Goal: Task Accomplishment & Management: Manage account settings

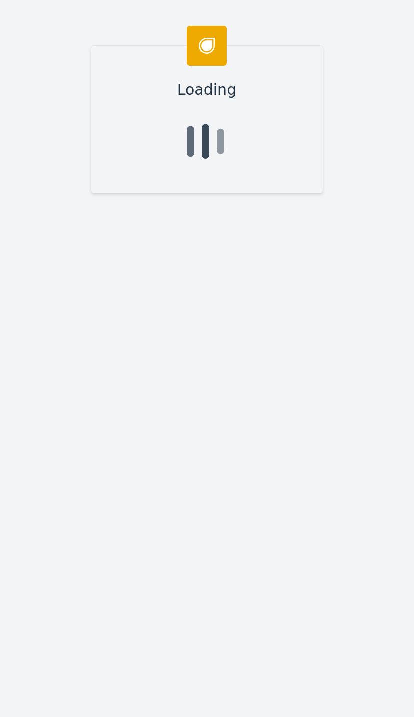
scroll to position [56, 0]
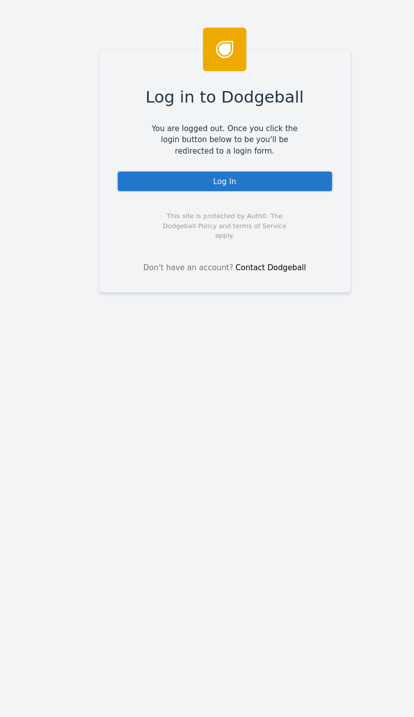
click at [243, 160] on div "Log In" at bounding box center [208, 167] width 200 height 20
click at [248, 171] on div "Log In" at bounding box center [208, 167] width 200 height 20
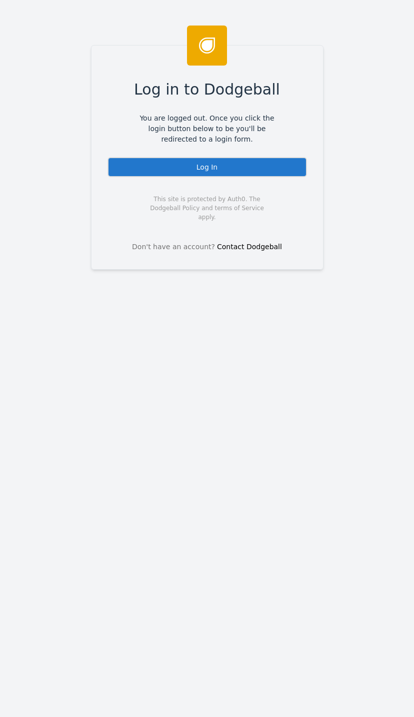
click at [239, 157] on div "Log In" at bounding box center [208, 167] width 200 height 20
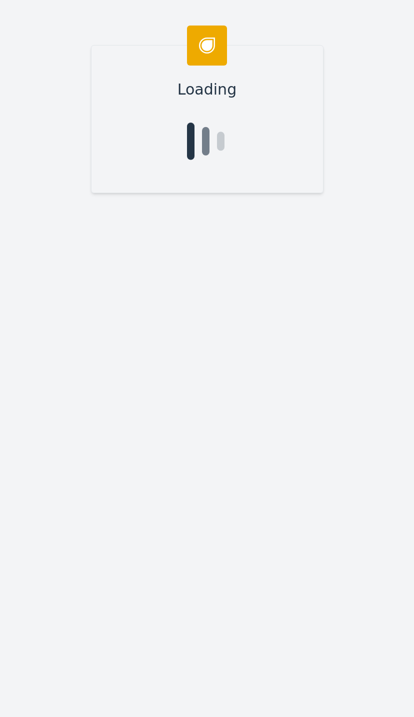
click at [31, 564] on div "Loading" at bounding box center [207, 358] width 414 height 717
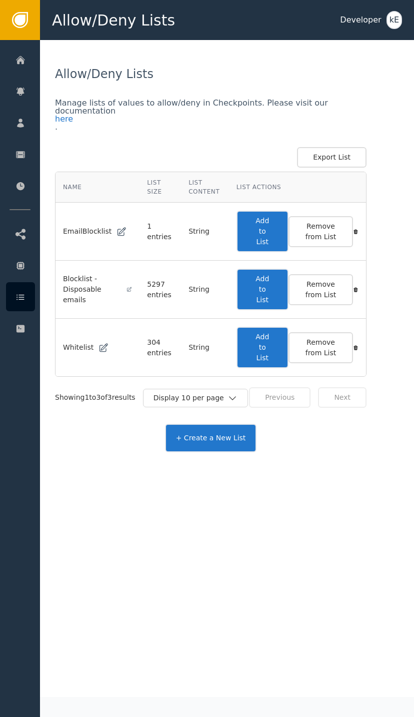
click at [31, 55] on div at bounding box center [20, 59] width 29 height 29
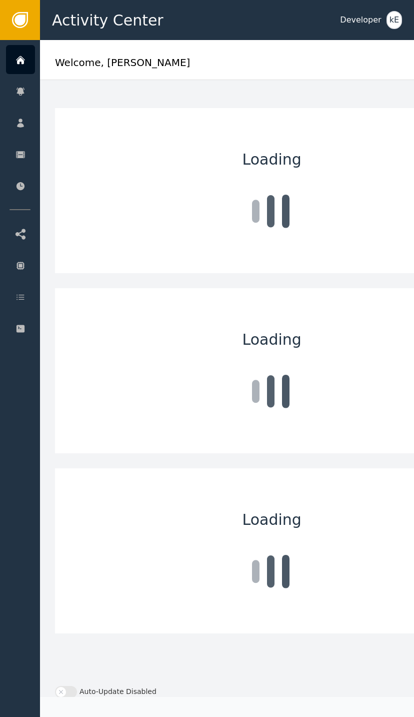
click at [75, 114] on div "Customers" at bounding box center [97, 123] width 105 height 28
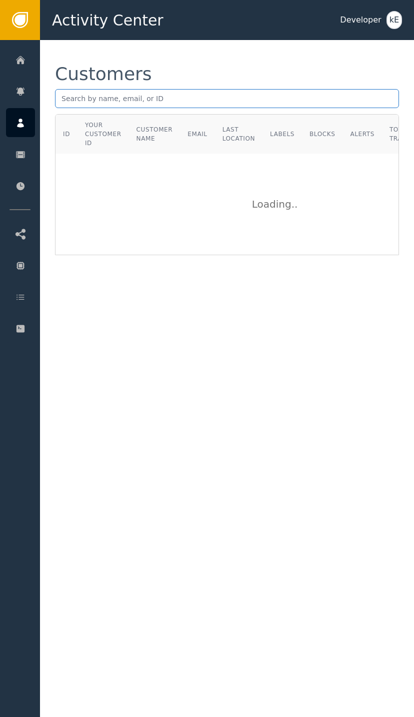
click at [130, 91] on input "text" at bounding box center [227, 98] width 344 height 19
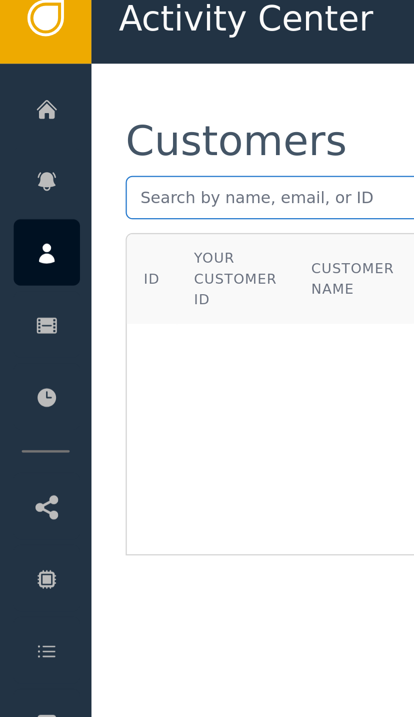
paste input "omikron@aizycenter.com"
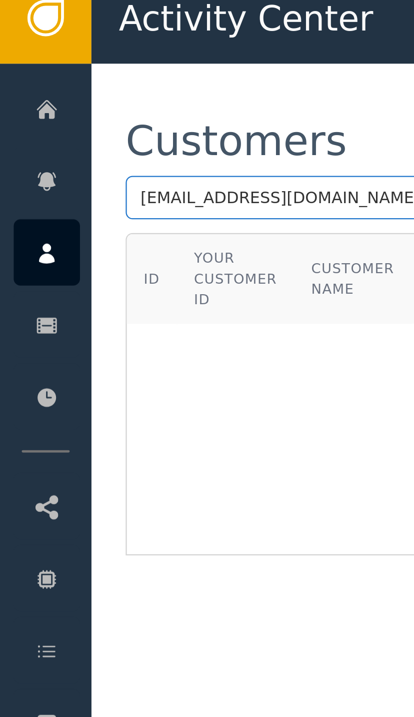
type input "omikron@aizycenter.com"
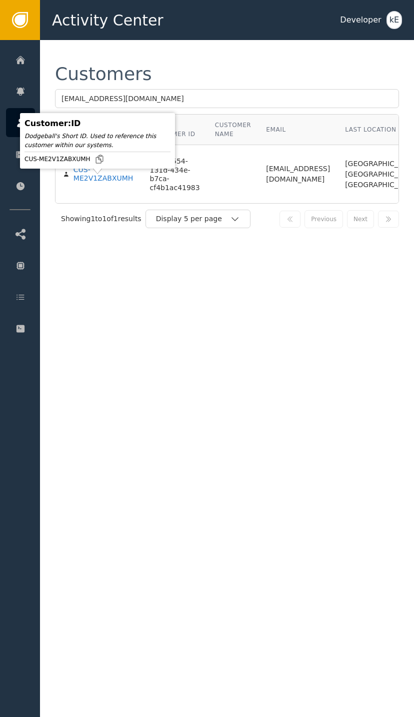
click at [107, 183] on div "CUS-ME2V1ZABXUMH" at bounding box center [105, 175] width 62 height 18
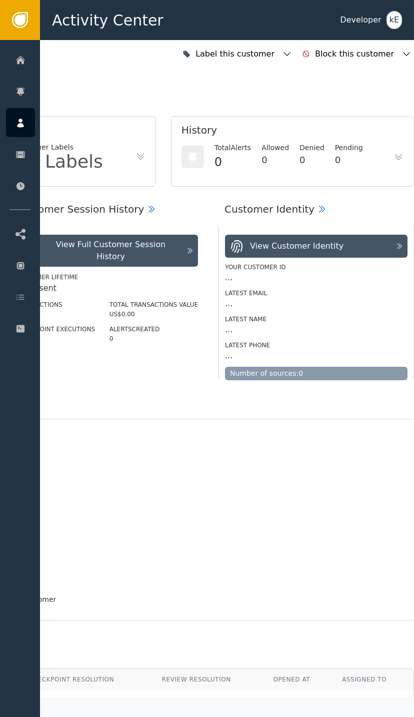
scroll to position [0, 268]
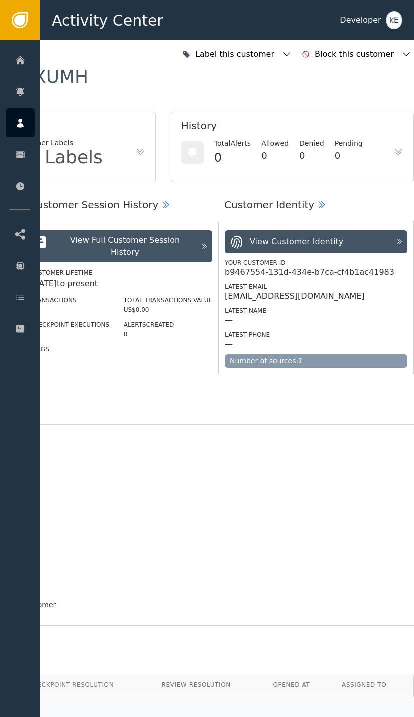
click at [295, 47] on div "Label this customer" at bounding box center [237, 54] width 115 height 22
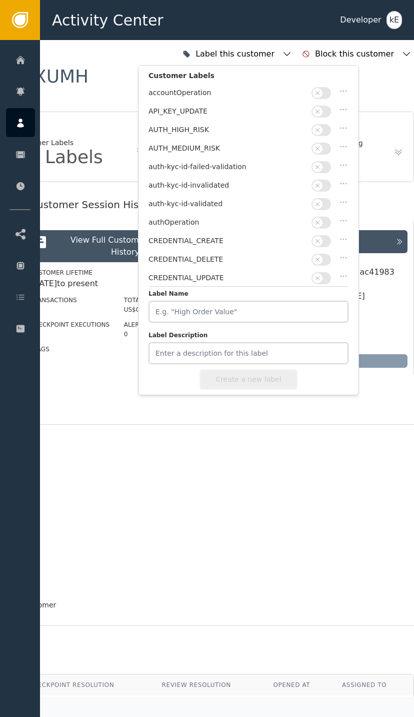
click at [292, 51] on icon "button" at bounding box center [287, 54] width 10 height 10
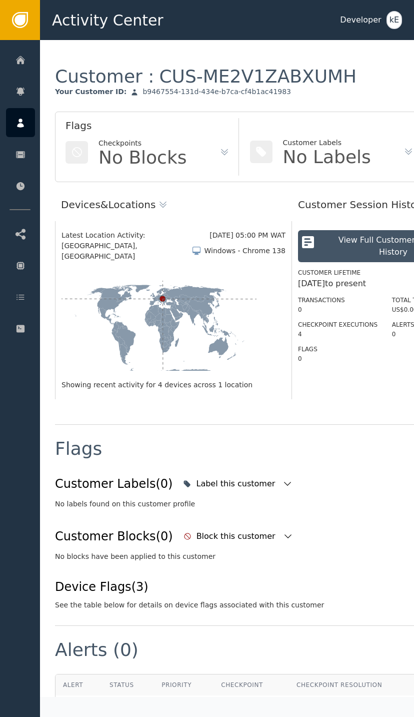
scroll to position [0, 0]
click at [23, 58] on icon at bounding box center [21, 60] width 10 height 11
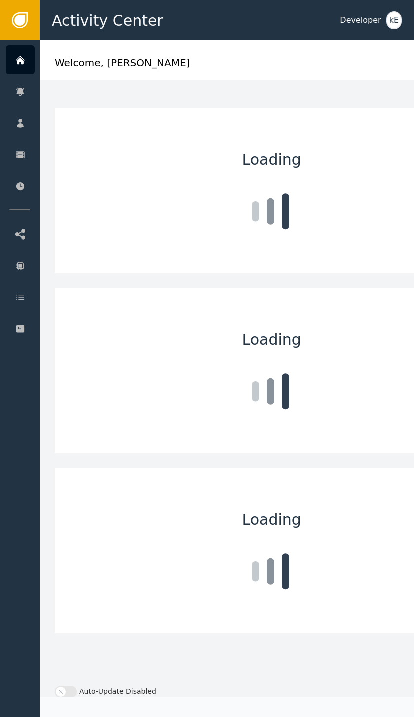
click at [75, 117] on div "Customers" at bounding box center [97, 123] width 105 height 28
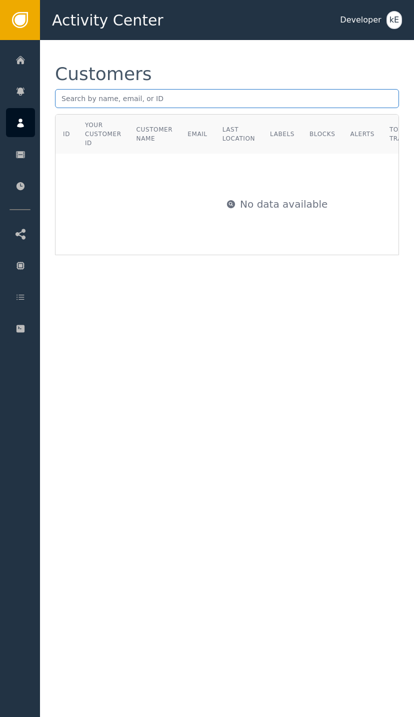
click at [114, 104] on input "text" at bounding box center [227, 98] width 344 height 19
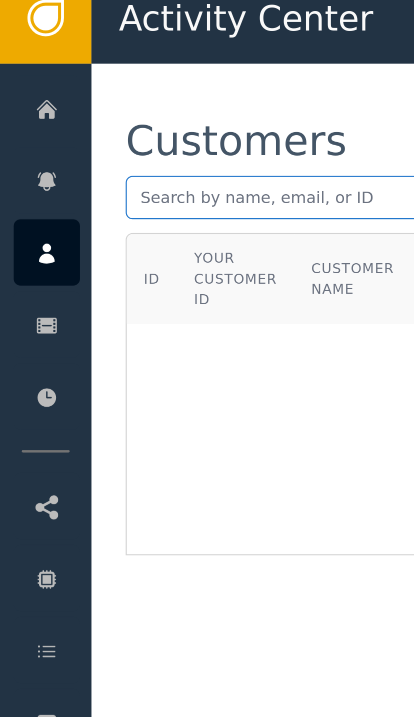
paste input "omikron@aizycenter.com"
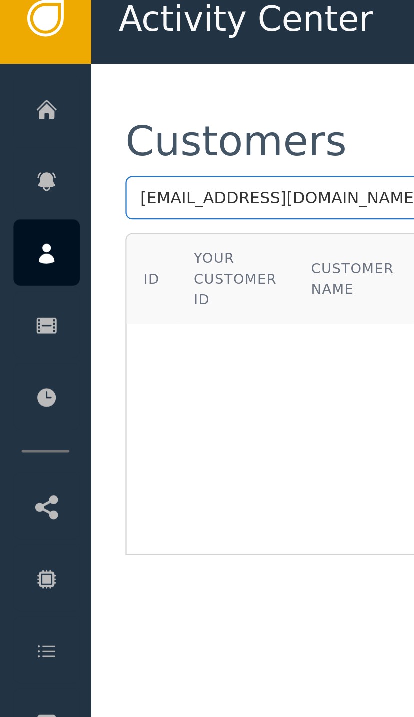
type input "omikron@aizycenter.com"
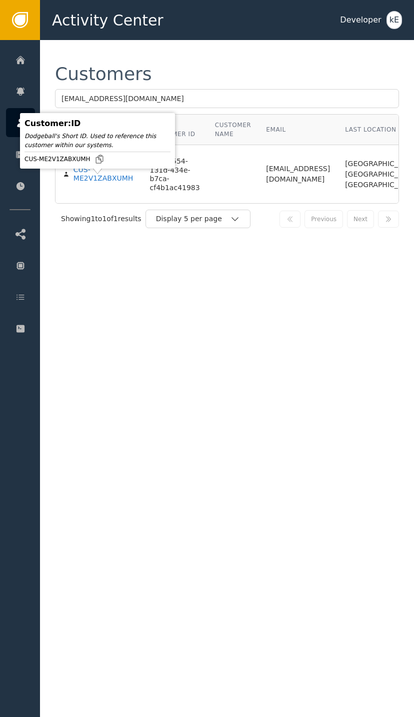
click at [97, 180] on div "CUS-ME2V1ZABXUMH" at bounding box center [105, 175] width 62 height 18
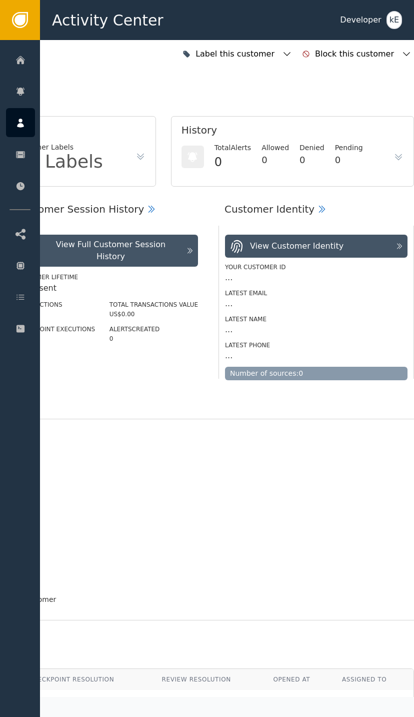
scroll to position [0, 268]
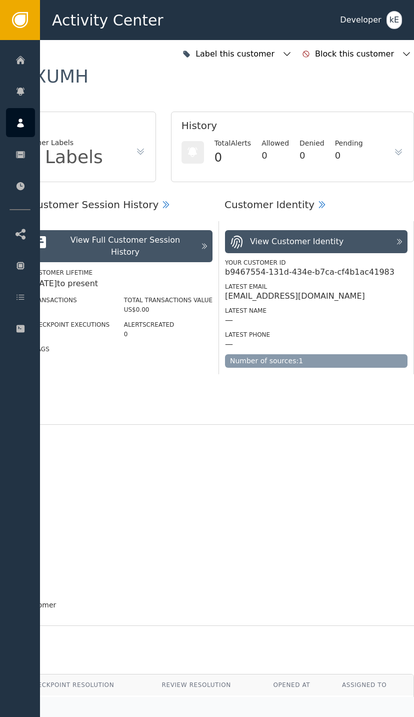
click at [295, 47] on div "Label this customer" at bounding box center [237, 54] width 115 height 22
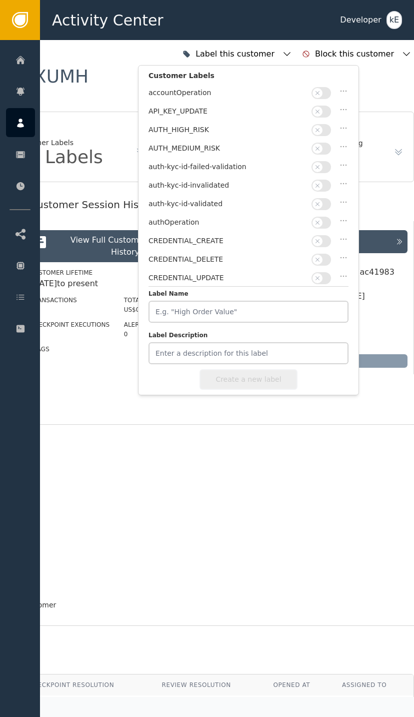
click at [319, 198] on button "button" at bounding box center [322, 204] width 20 height 12
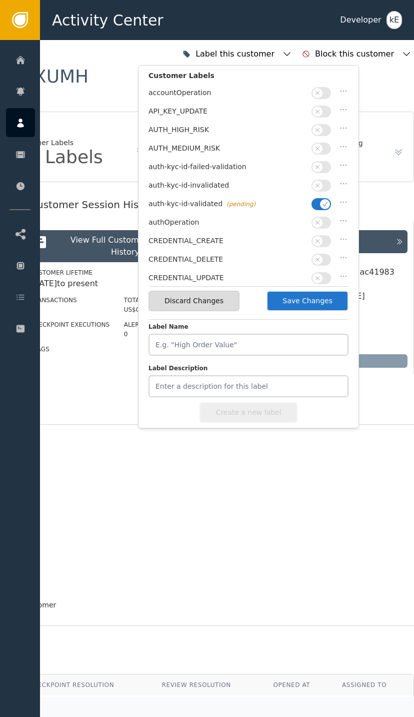
click at [319, 217] on button "button" at bounding box center [322, 223] width 20 height 12
click at [306, 293] on button "Save Changes" at bounding box center [308, 301] width 82 height 21
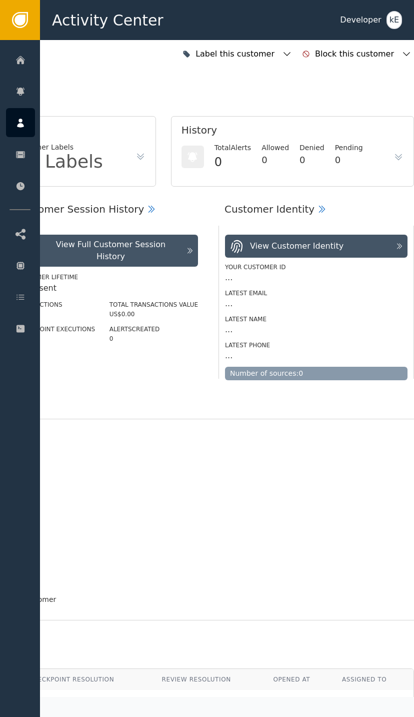
click at [25, 296] on icon at bounding box center [21, 297] width 10 height 11
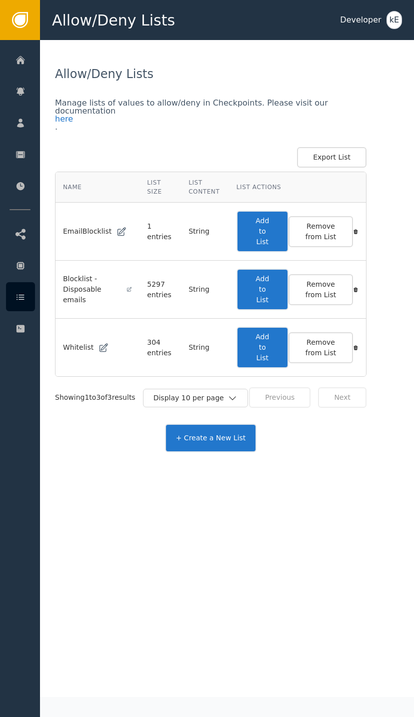
click at [263, 349] on button "Add to List" at bounding box center [263, 348] width 52 height 42
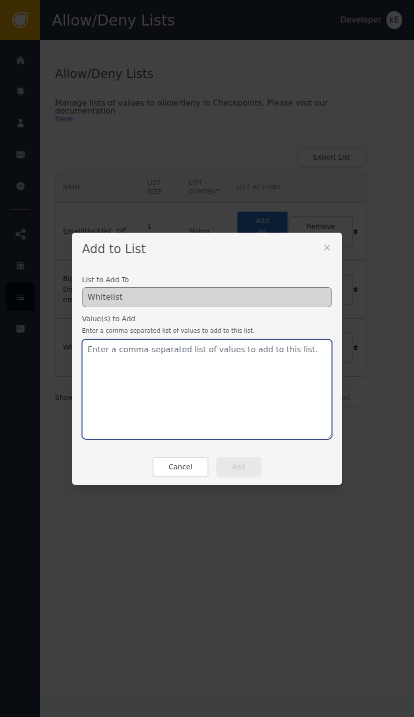
click at [130, 350] on textarea at bounding box center [207, 389] width 250 height 100
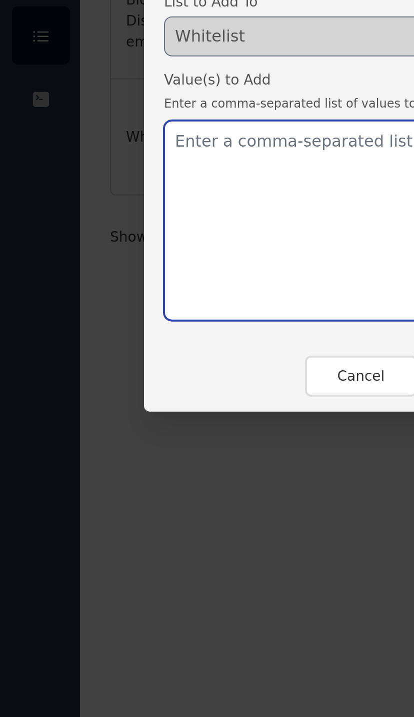
click at [100, 339] on textarea at bounding box center [207, 389] width 250 height 100
paste textarea "omikron@aizycenter.com"
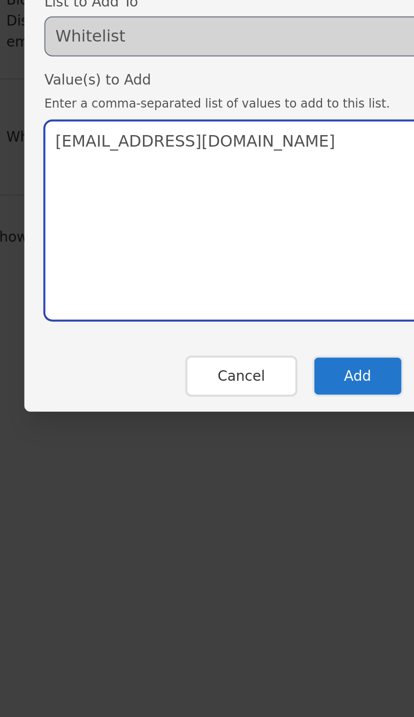
type textarea "omikron@aizycenter.com"
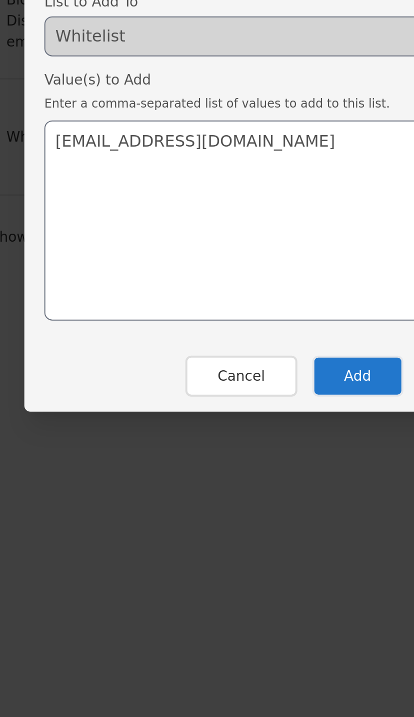
click at [216, 457] on button "Add" at bounding box center [239, 467] width 46 height 21
